Goal: Information Seeking & Learning: Learn about a topic

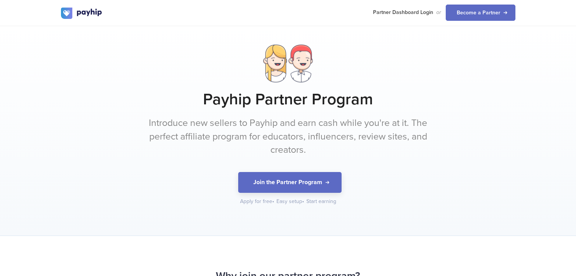
scroll to position [738, 0]
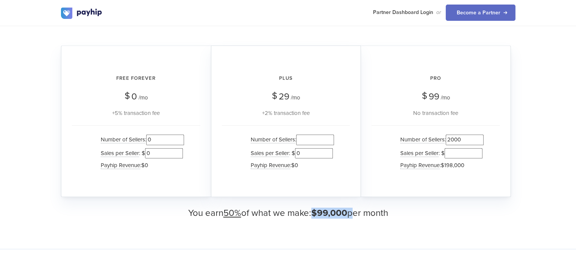
drag, startPoint x: 314, startPoint y: 214, endPoint x: 350, endPoint y: 215, distance: 35.6
click at [350, 215] on h3 "You earn 50% of what we make: $99,000 per month" at bounding box center [288, 214] width 454 height 10
click at [347, 213] on span "$99,000" at bounding box center [329, 213] width 36 height 11
drag, startPoint x: 348, startPoint y: 213, endPoint x: 313, endPoint y: 212, distance: 34.5
click at [313, 212] on span "$99,000" at bounding box center [329, 213] width 36 height 11
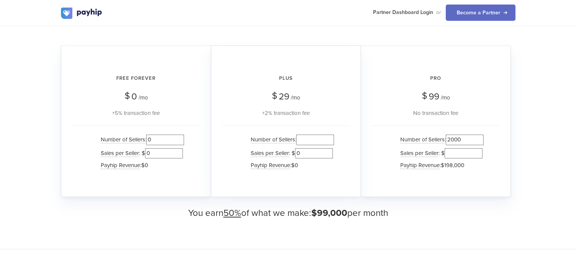
click at [437, 193] on div "Pro $ 99 /mo No transaction fee Number of Sellers : 2000 Sales per Seller : $ P…" at bounding box center [436, 121] width 150 height 152
drag, startPoint x: 313, startPoint y: 214, endPoint x: 348, endPoint y: 212, distance: 34.9
click at [347, 212] on span "$99,000" at bounding box center [329, 213] width 36 height 11
drag, startPoint x: 348, startPoint y: 212, endPoint x: 315, endPoint y: 214, distance: 33.4
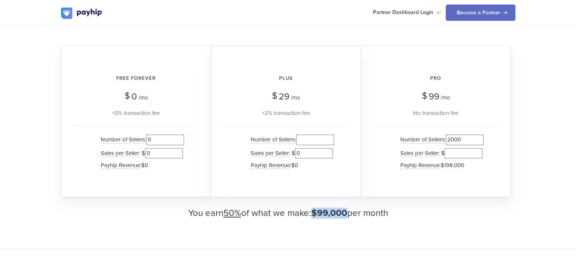
click at [315, 214] on span "$99,000" at bounding box center [329, 213] width 36 height 11
drag, startPoint x: 315, startPoint y: 214, endPoint x: 347, endPoint y: 212, distance: 31.9
click at [347, 212] on span "$99,000" at bounding box center [329, 213] width 36 height 11
